Goal: Transaction & Acquisition: Purchase product/service

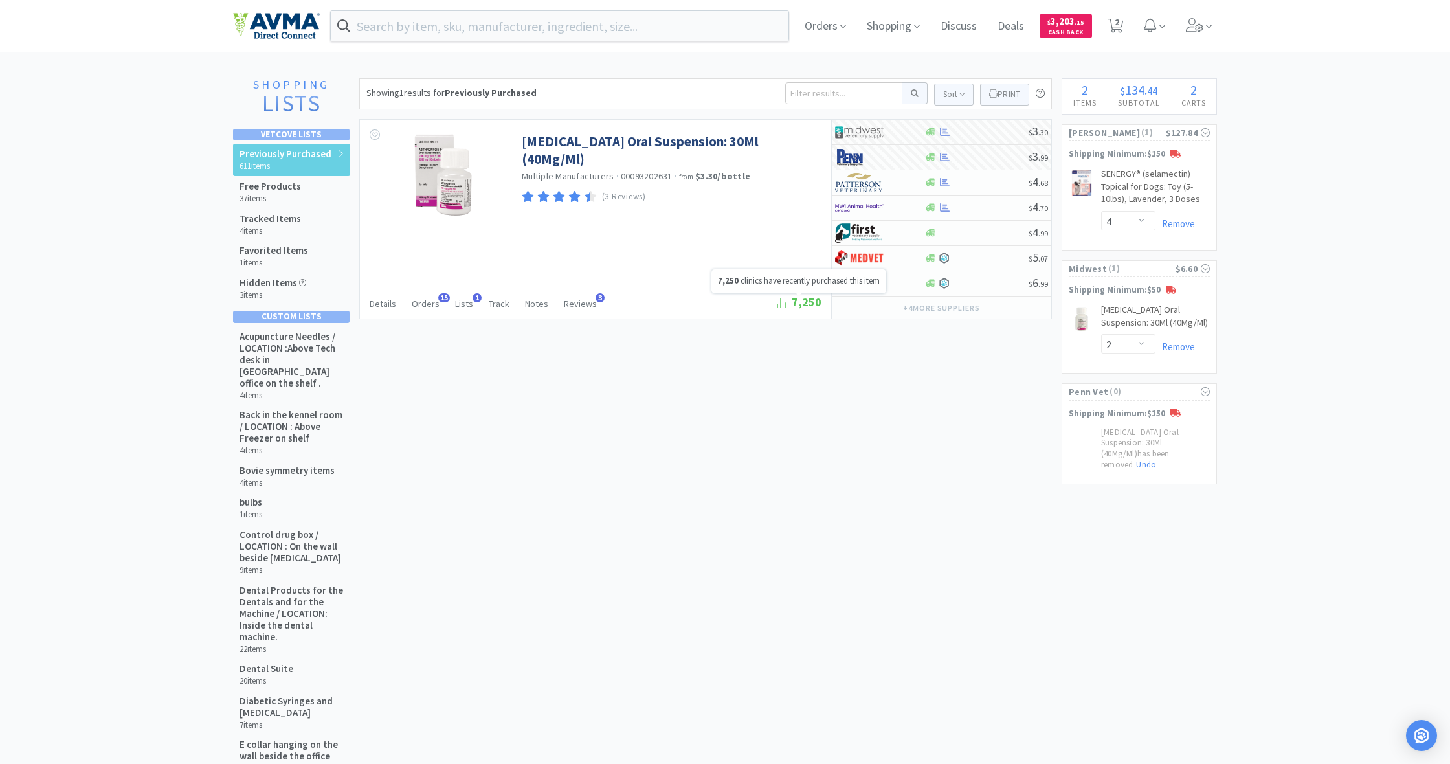
select select "4"
select select "2"
click at [801, 93] on input at bounding box center [843, 93] width 117 height 22
type input "371163"
click at [913, 93] on button at bounding box center [914, 93] width 25 height 22
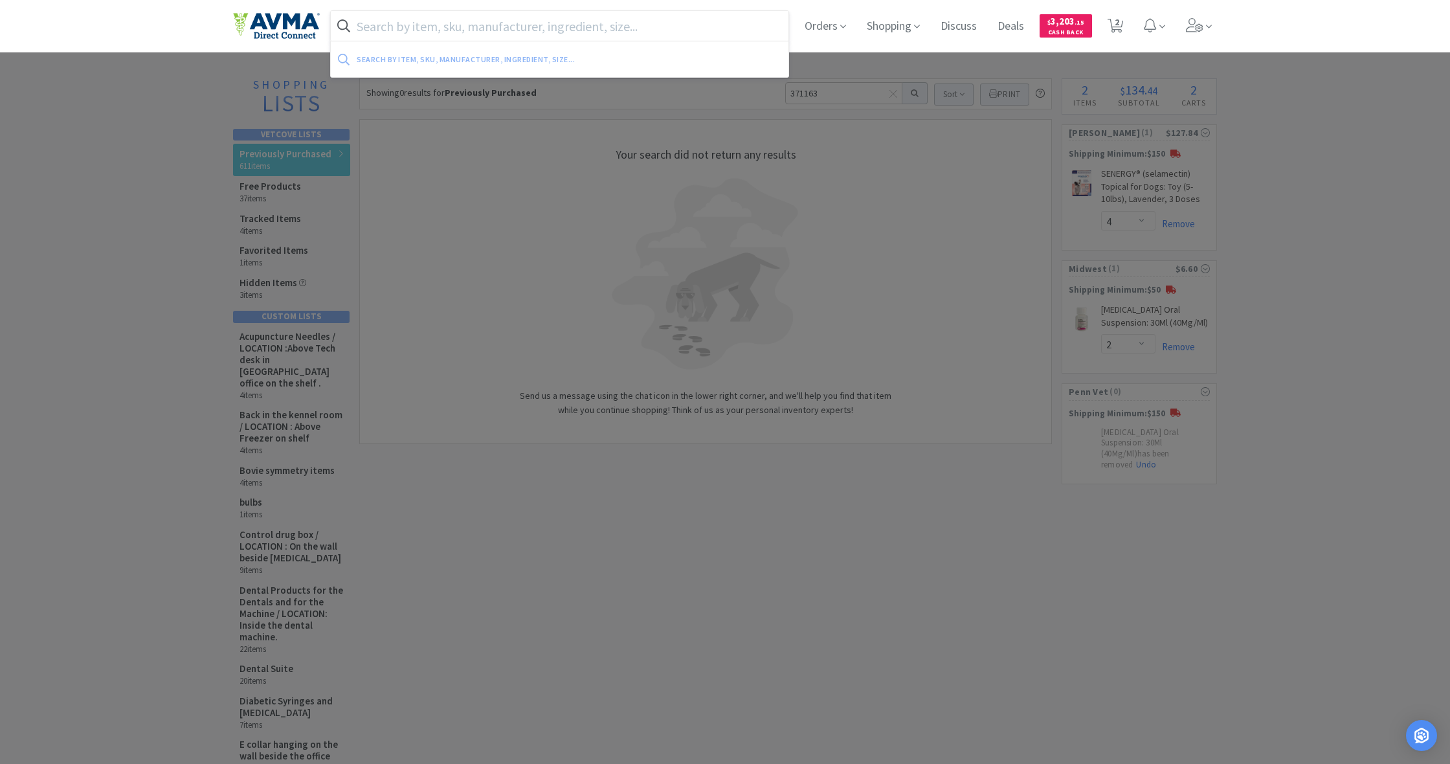
click at [427, 30] on input "text" at bounding box center [560, 26] width 458 height 30
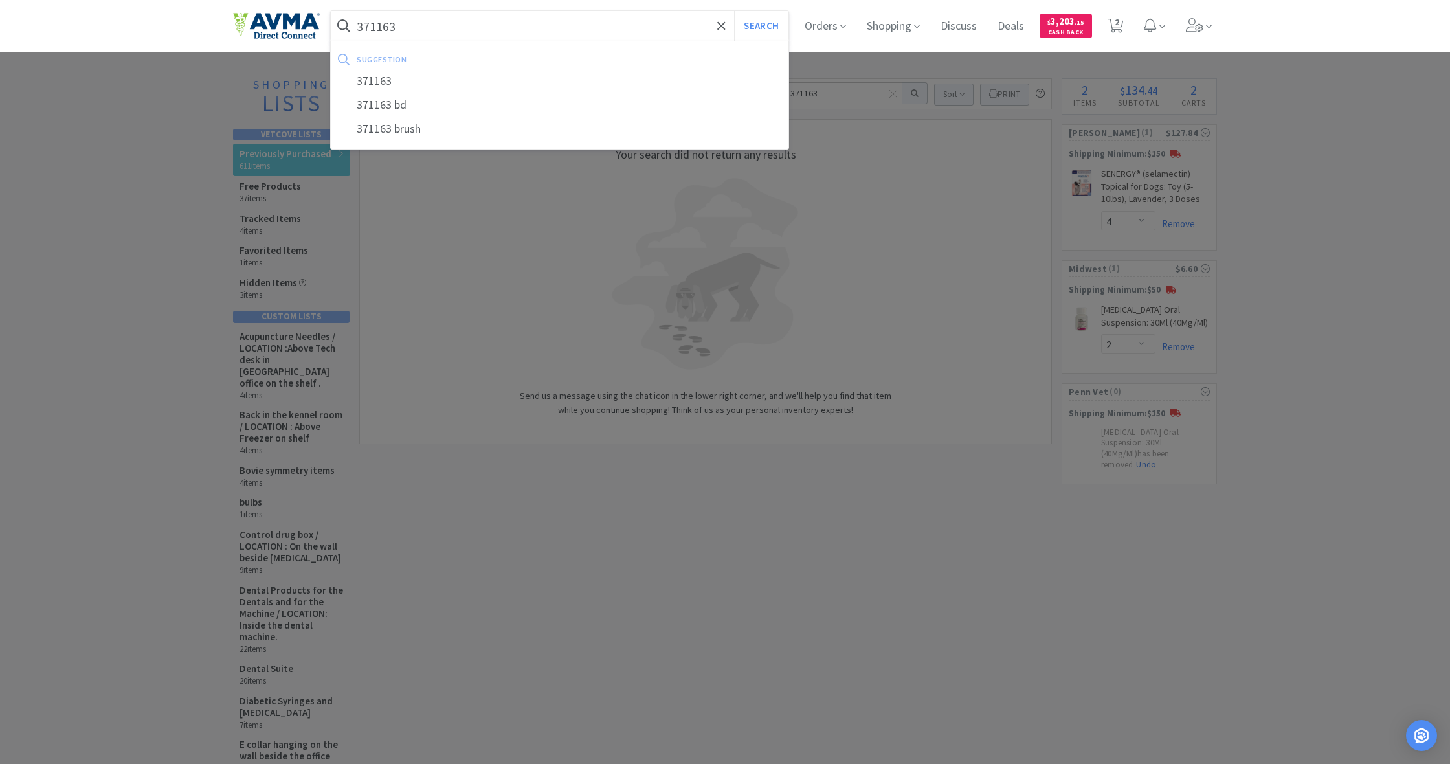
type input "371163"
click at [759, 26] on button "Search" at bounding box center [761, 26] width 54 height 30
select select "4"
select select "2"
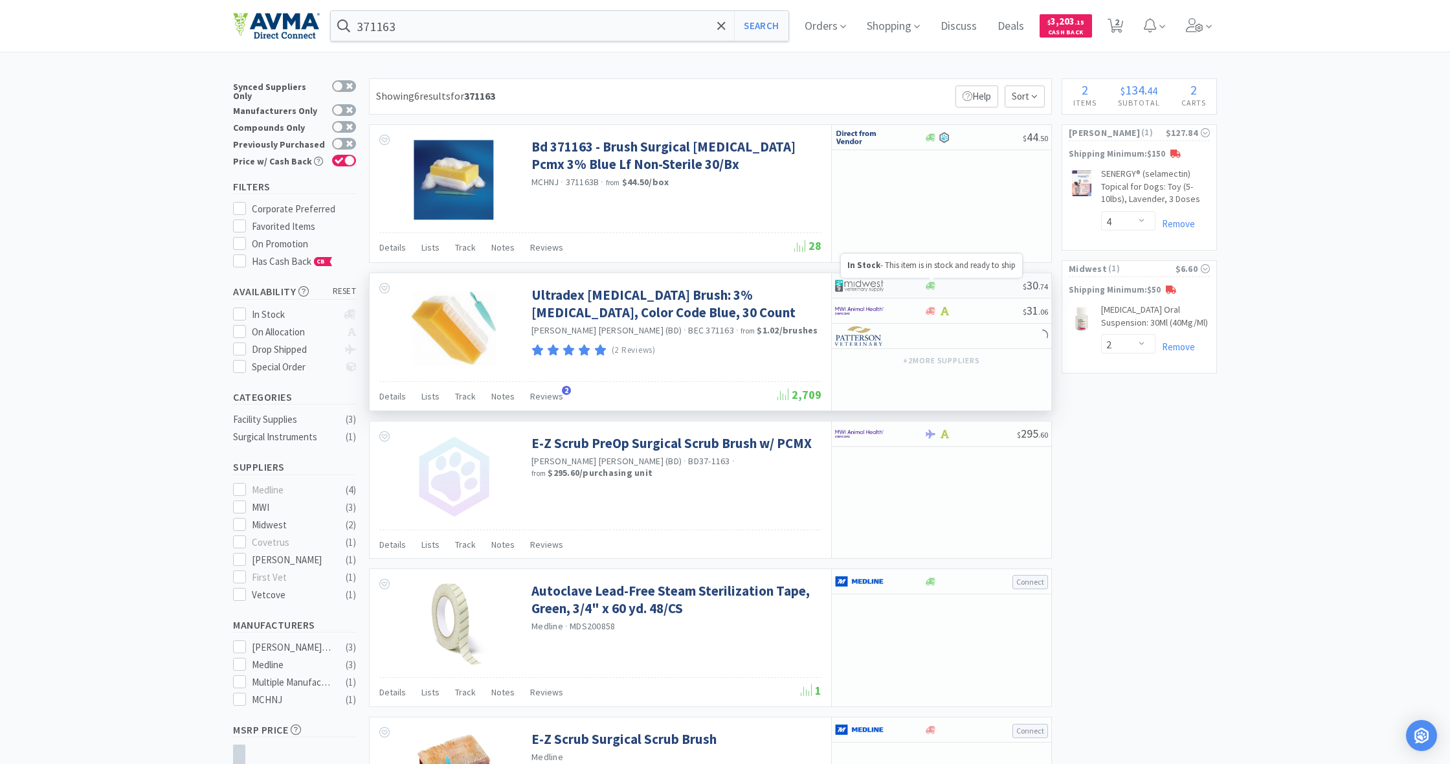
click at [929, 287] on icon at bounding box center [931, 286] width 10 height 8
select select "1"
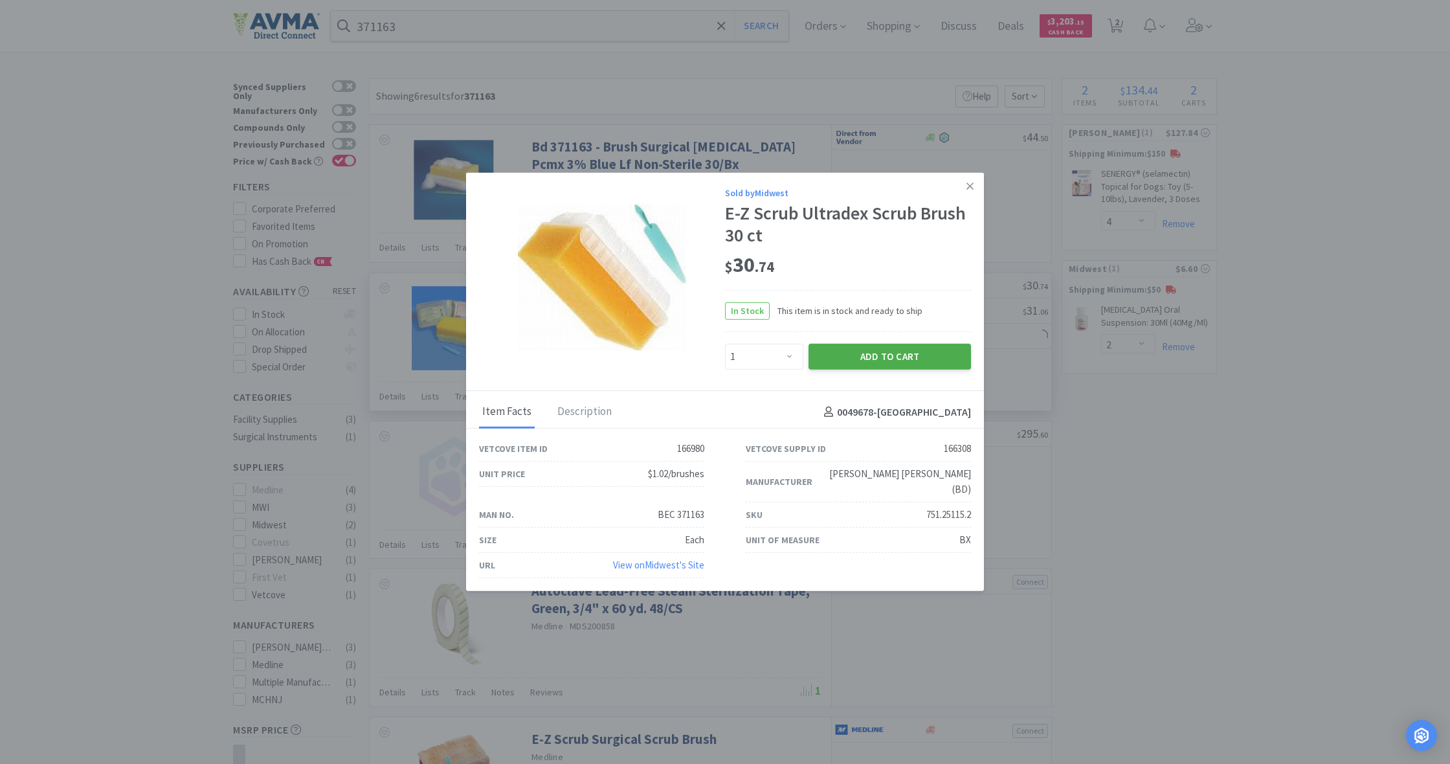
click at [900, 365] on button "Add to Cart" at bounding box center [890, 357] width 162 height 26
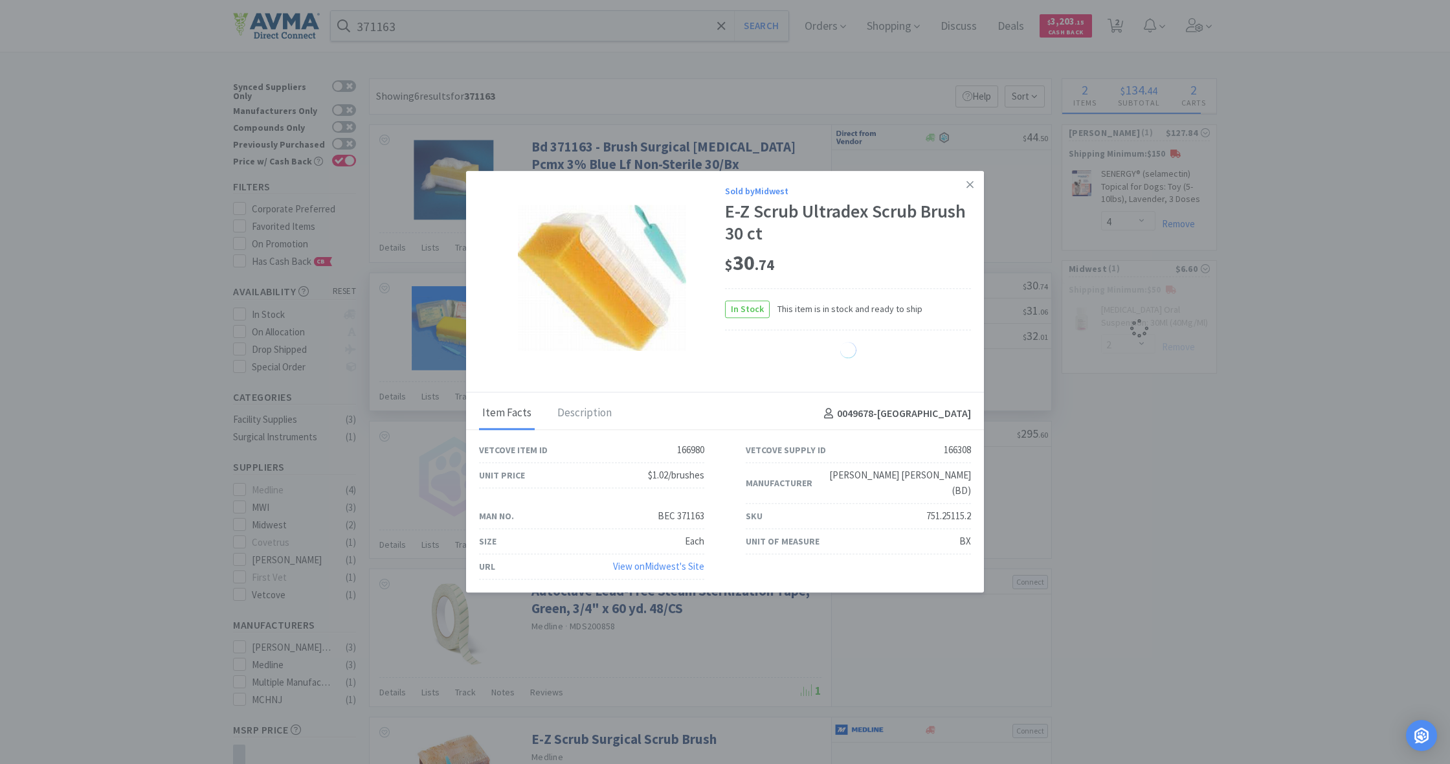
select select "1"
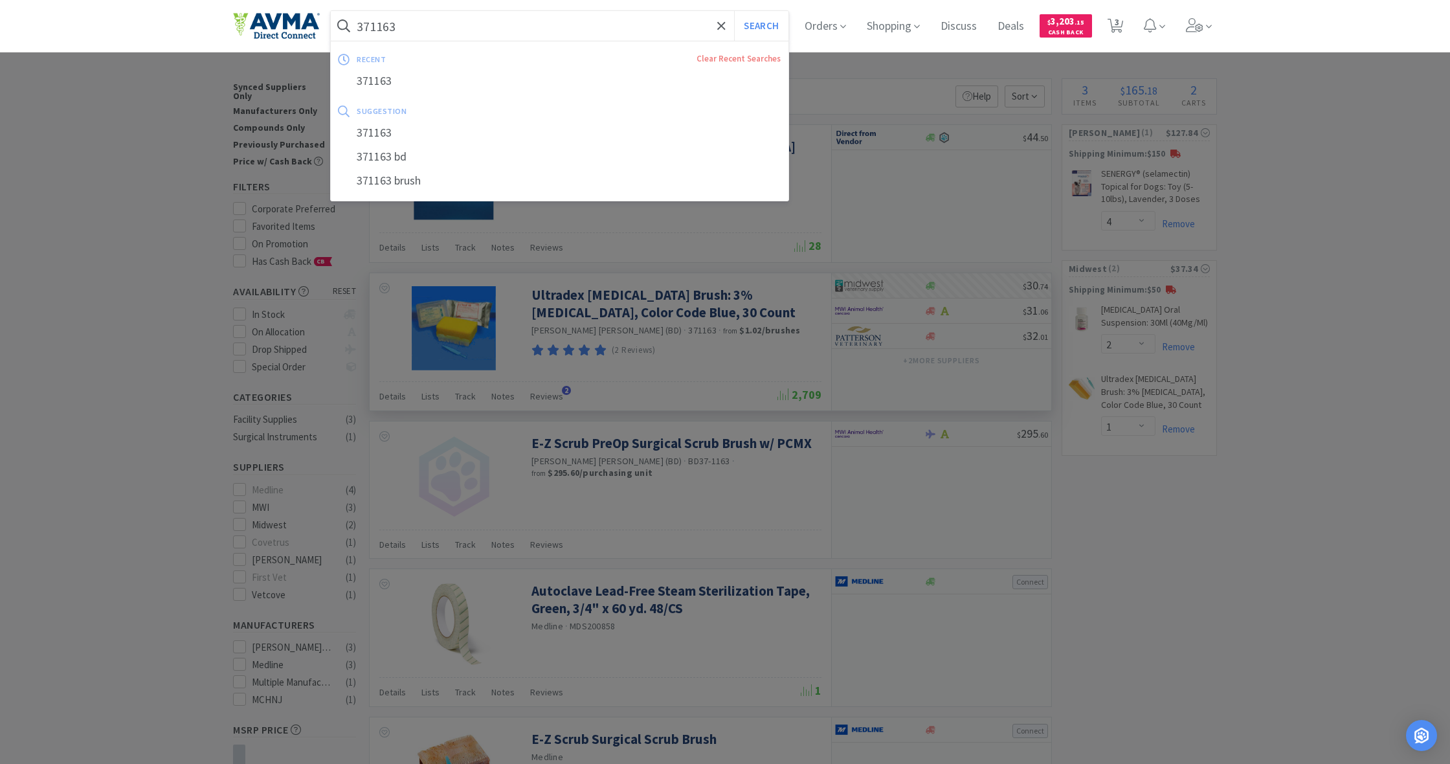
drag, startPoint x: 392, startPoint y: 26, endPoint x: 315, endPoint y: 23, distance: 77.1
click at [314, 21] on div "371163 Search recent Clear Recent Searches 371163 suggestion 371163 371163 bd 3…" at bounding box center [725, 26] width 984 height 52
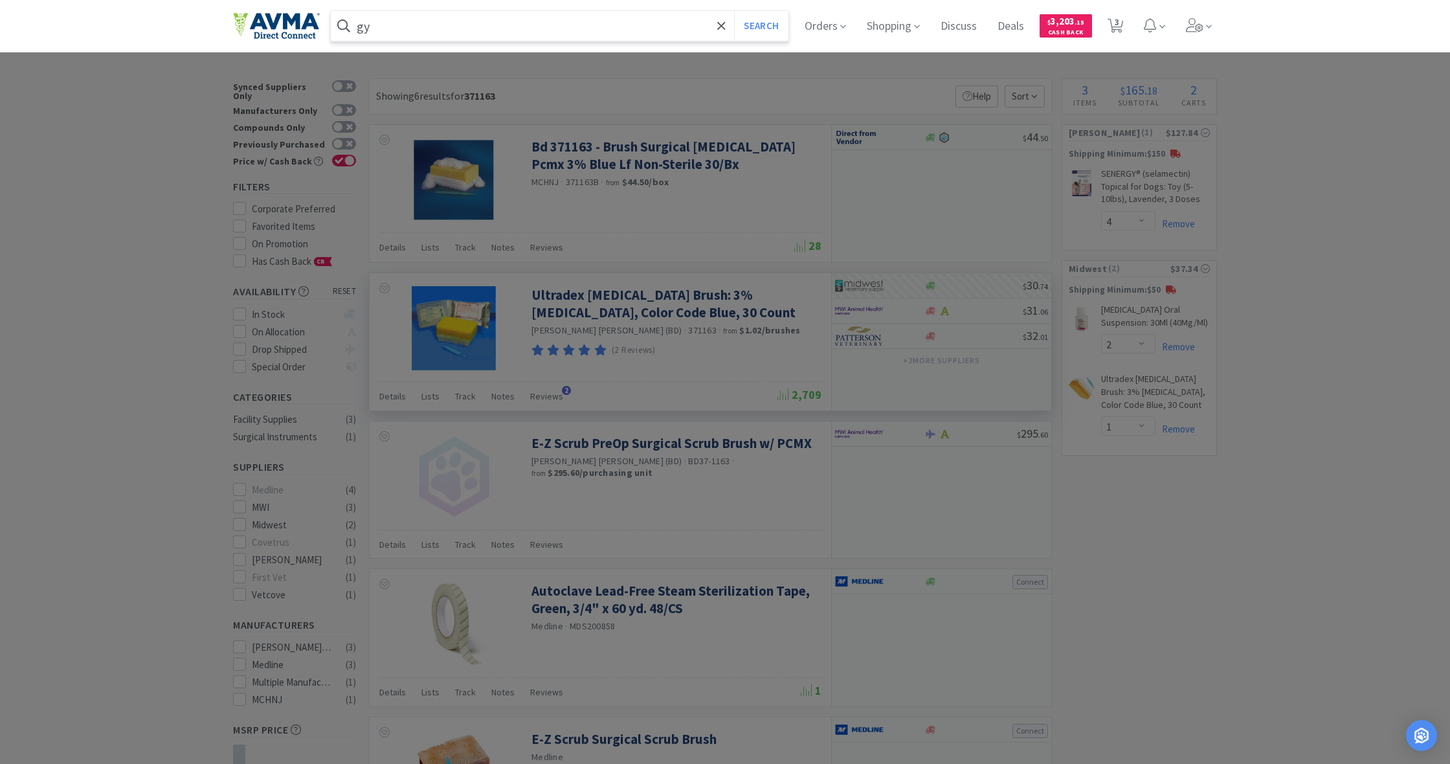
type input "y"
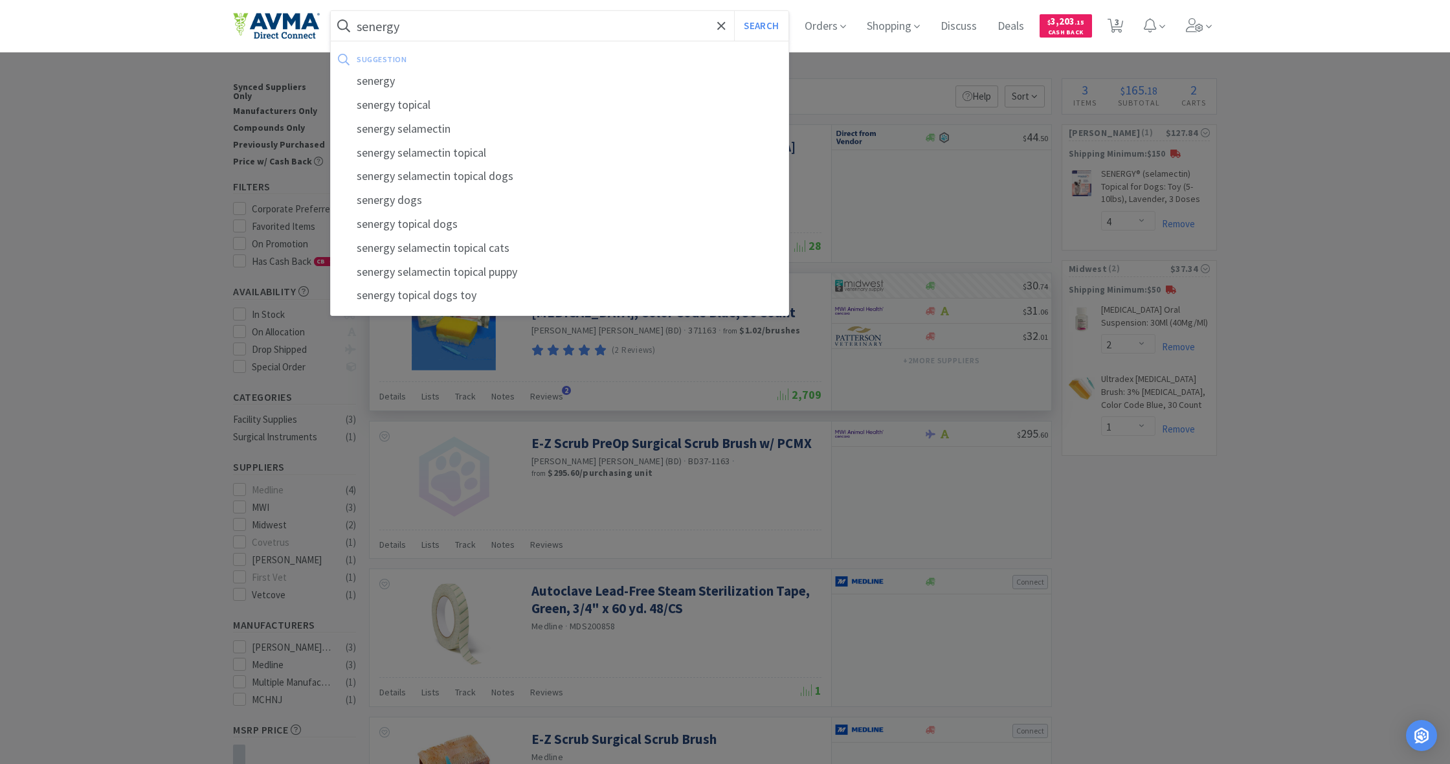
type input "senergy"
click at [759, 26] on button "Search" at bounding box center [761, 26] width 54 height 30
